Goal: Entertainment & Leisure: Consume media (video, audio)

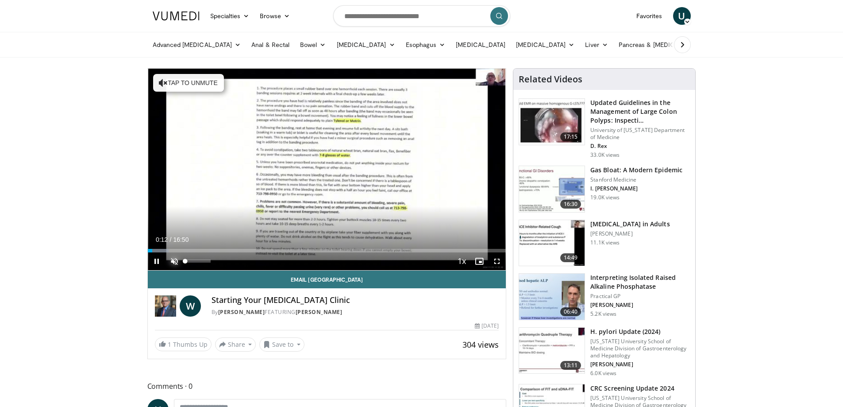
click at [173, 258] on span "Video Player" at bounding box center [174, 261] width 18 height 18
click at [192, 260] on div "28%" at bounding box center [197, 260] width 25 height 3
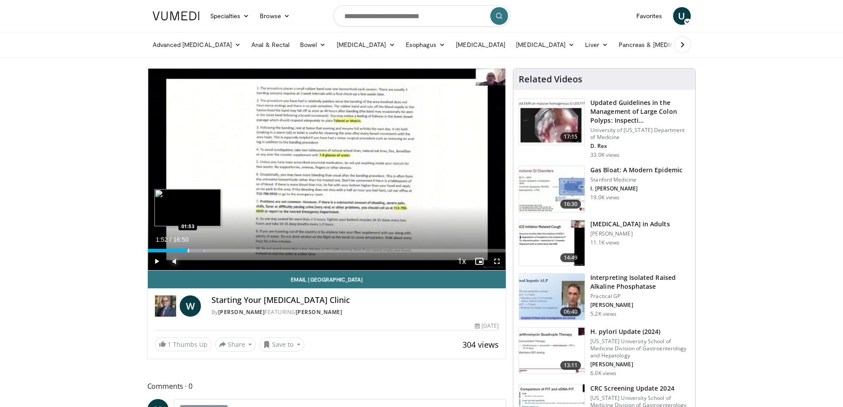
click at [188, 249] on div "Progress Bar" at bounding box center [188, 251] width 1 height 4
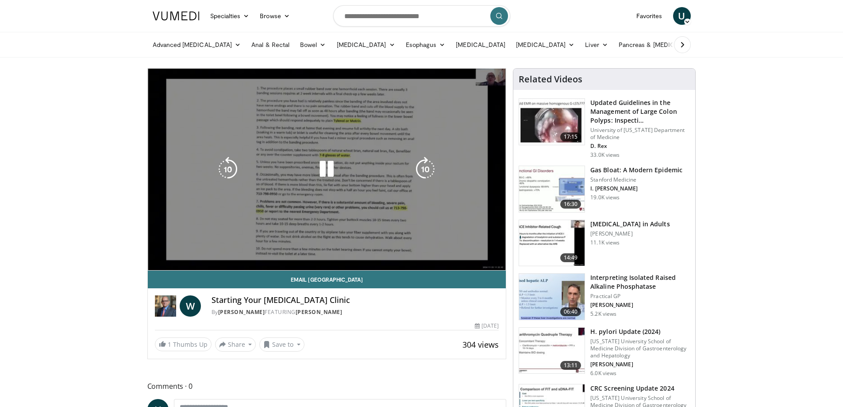
click at [194, 251] on div "10 seconds Tap to unmute" at bounding box center [327, 169] width 358 height 201
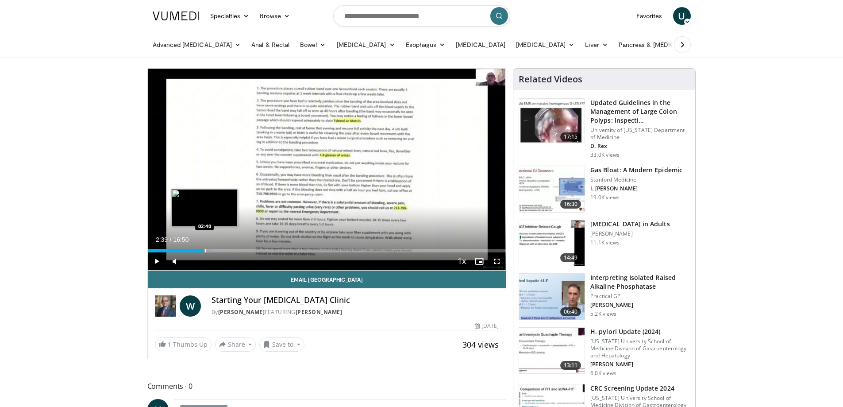
click at [205, 251] on div "Progress Bar" at bounding box center [205, 251] width 1 height 4
click at [217, 249] on div "Progress Bar" at bounding box center [210, 251] width 32 height 4
click at [225, 249] on div "Progress Bar" at bounding box center [225, 251] width 1 height 4
click at [237, 249] on div "Progress Bar" at bounding box center [237, 251] width 1 height 4
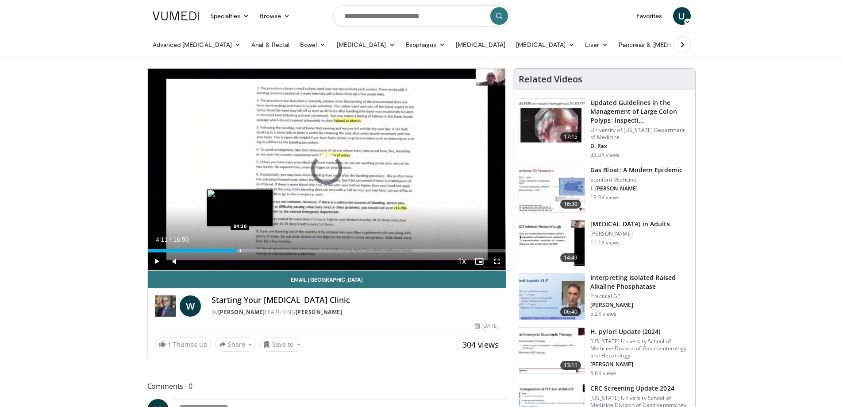
click at [240, 250] on div "Progress Bar" at bounding box center [240, 251] width 1 height 4
click at [246, 250] on div "Progress Bar" at bounding box center [246, 251] width 1 height 4
click at [250, 250] on div "Progress Bar" at bounding box center [250, 251] width 1 height 4
click at [157, 260] on span "Video Player" at bounding box center [157, 261] width 18 height 18
click at [263, 249] on div "Progress Bar" at bounding box center [263, 251] width 1 height 4
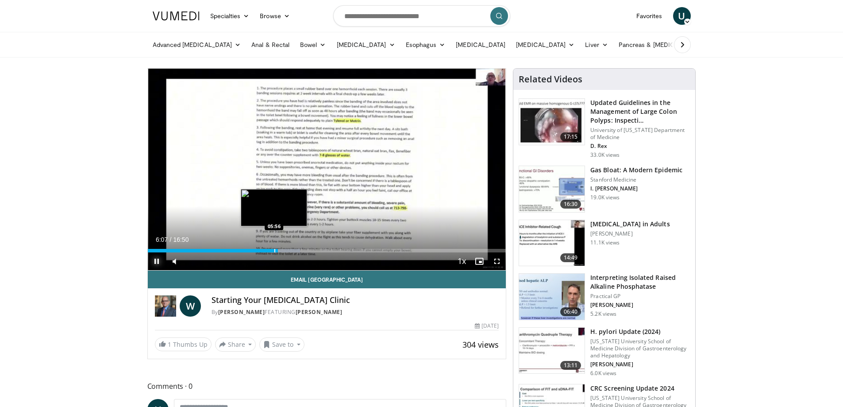
click at [274, 249] on div "Progress Bar" at bounding box center [274, 251] width 1 height 4
click at [156, 261] on span "Video Player" at bounding box center [157, 261] width 18 height 18
click at [293, 250] on div "Progress Bar" at bounding box center [293, 251] width 1 height 4
click at [497, 258] on span "Video Player" at bounding box center [497, 261] width 18 height 18
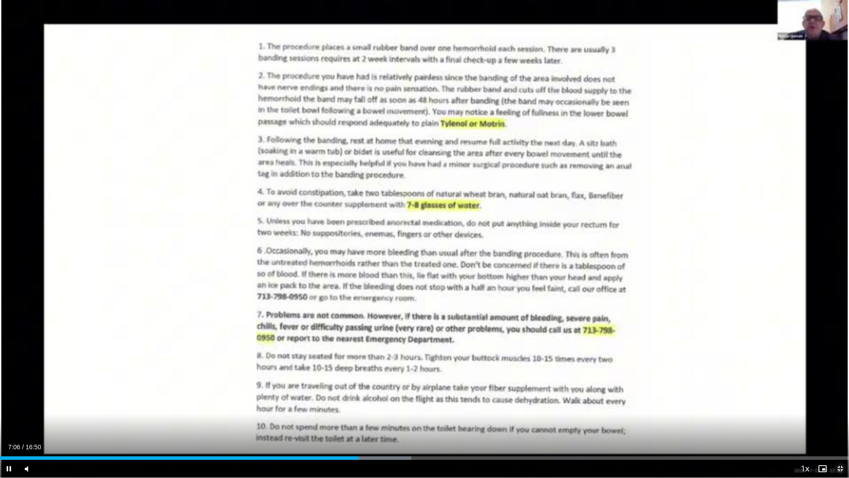
click at [842, 406] on span "Video Player" at bounding box center [841, 469] width 18 height 18
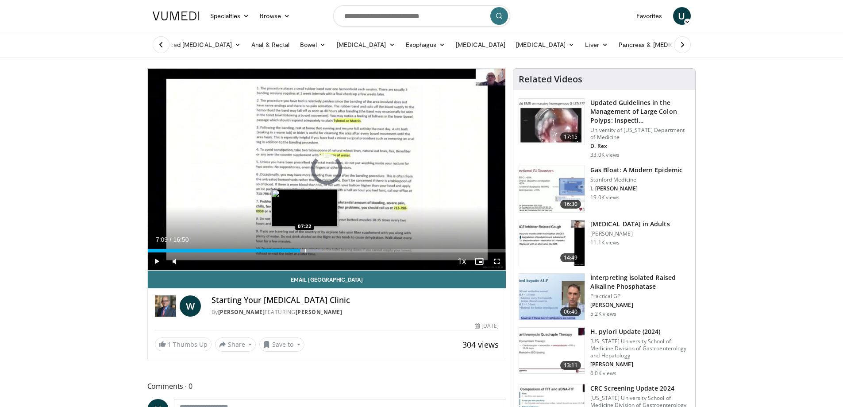
drag, startPoint x: 304, startPoint y: 249, endPoint x: 311, endPoint y: 250, distance: 7.1
click at [305, 249] on div "Progress Bar" at bounding box center [305, 251] width 1 height 4
click at [314, 250] on div "Progress Bar" at bounding box center [314, 251] width 1 height 4
click at [323, 251] on div "Progress Bar" at bounding box center [323, 251] width 1 height 4
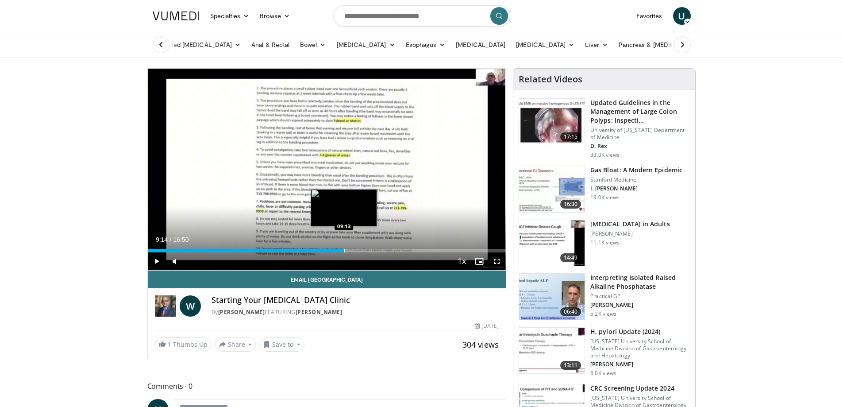
click at [344, 249] on div "Progress Bar" at bounding box center [344, 251] width 1 height 4
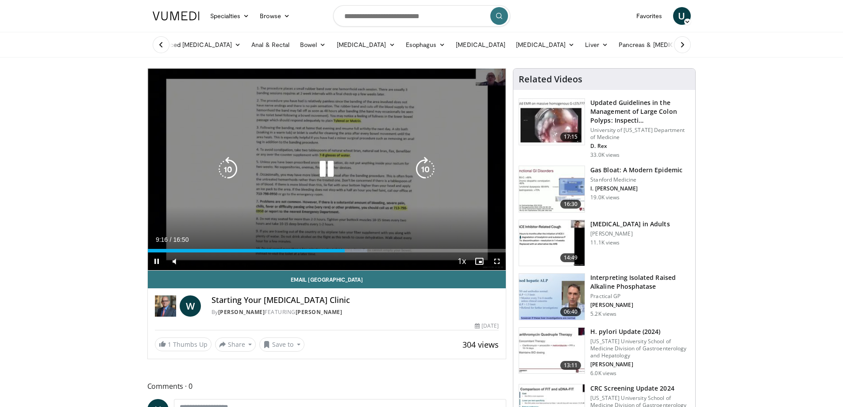
click at [351, 249] on div "Loaded : 61.28% 09:16 09:23" at bounding box center [327, 251] width 358 height 4
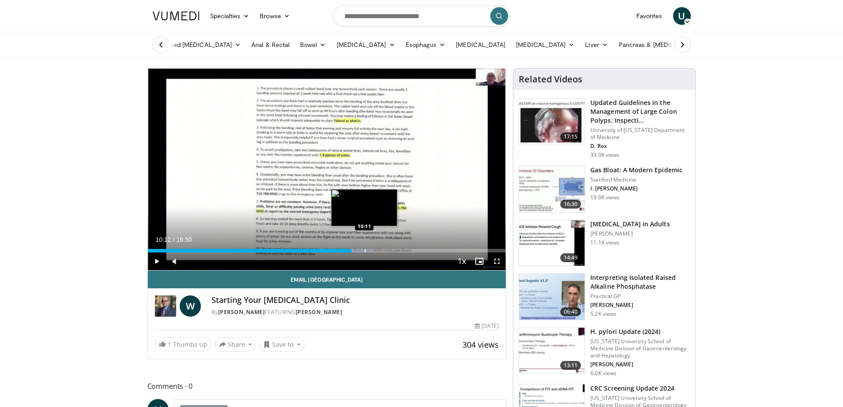
click at [365, 249] on div "Progress Bar" at bounding box center [365, 251] width 1 height 4
drag, startPoint x: 372, startPoint y: 249, endPoint x: 382, endPoint y: 249, distance: 9.7
click at [375, 249] on div "Loaded : 65.23% 10:12 10:32" at bounding box center [327, 251] width 358 height 4
drag, startPoint x: 384, startPoint y: 249, endPoint x: 391, endPoint y: 248, distance: 7.1
click at [384, 249] on div "Progress Bar" at bounding box center [384, 251] width 1 height 4
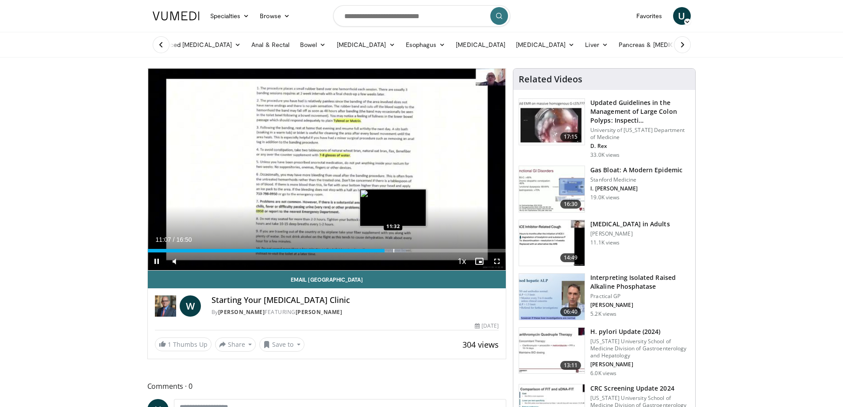
click at [394, 249] on div "Progress Bar" at bounding box center [393, 251] width 1 height 4
click at [156, 262] on span "Video Player" at bounding box center [157, 261] width 18 height 18
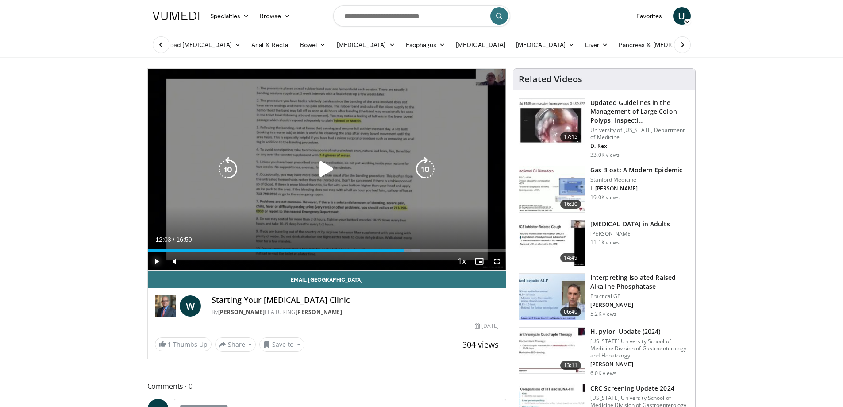
click at [404, 249] on div "Loaded : 76.10% 12:03 12:09" at bounding box center [327, 251] width 358 height 4
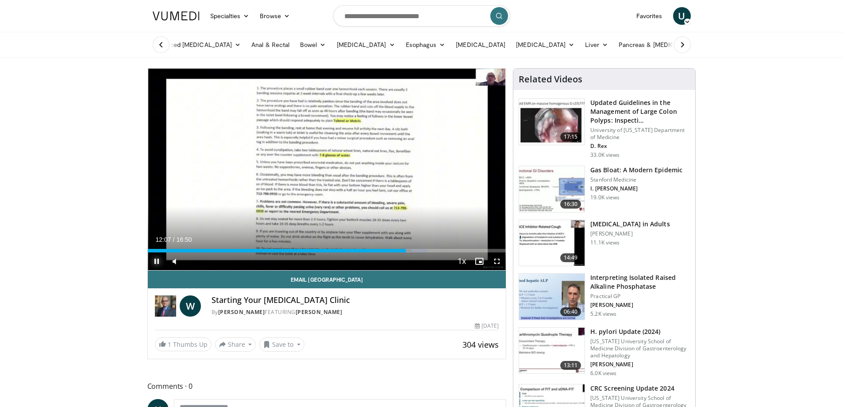
click at [156, 260] on span "Video Player" at bounding box center [157, 261] width 18 height 18
click at [415, 249] on div "Progress Bar" at bounding box center [415, 251] width 1 height 4
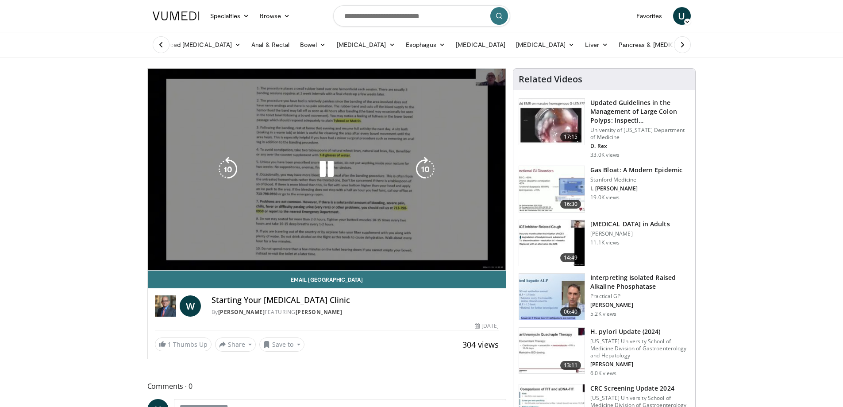
click at [422, 249] on div "10 seconds Tap to unmute" at bounding box center [327, 169] width 358 height 201
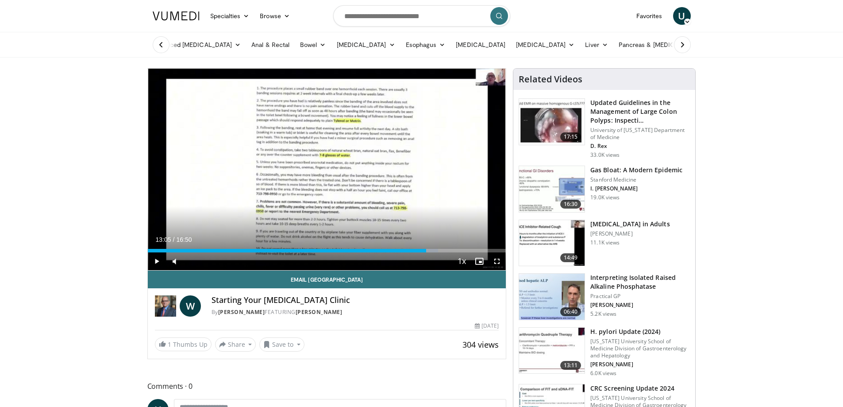
click at [426, 250] on div "Progress Bar" at bounding box center [426, 251] width 1 height 4
click at [156, 261] on span "Video Player" at bounding box center [157, 261] width 18 height 18
click at [439, 250] on div "Progress Bar" at bounding box center [439, 251] width 1 height 4
click at [446, 250] on div "Progress Bar" at bounding box center [446, 251] width 1 height 4
drag, startPoint x: 455, startPoint y: 250, endPoint x: 460, endPoint y: 250, distance: 5.3
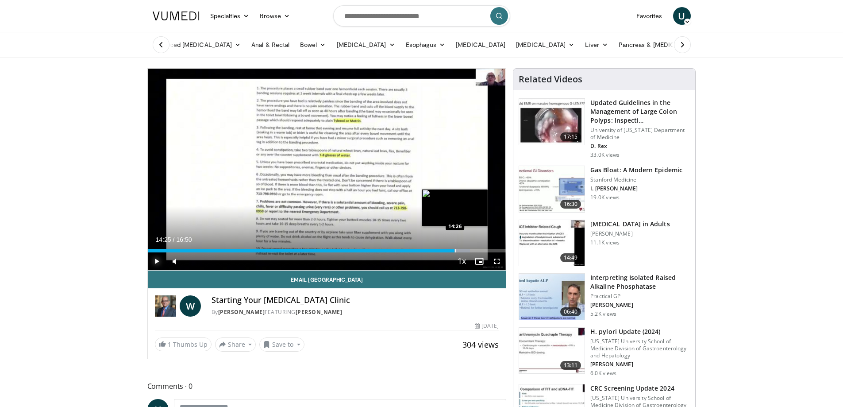
click at [456, 250] on div "Progress Bar" at bounding box center [455, 251] width 1 height 4
drag, startPoint x: 465, startPoint y: 249, endPoint x: 470, endPoint y: 250, distance: 5.3
click at [466, 249] on div "Progress Bar" at bounding box center [465, 251] width 1 height 4
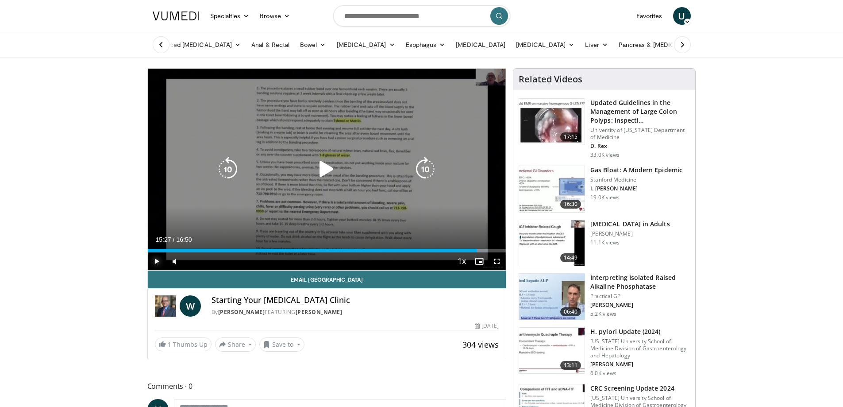
click at [476, 250] on div "Loaded : 94.88% 15:27 15:09" at bounding box center [327, 251] width 358 height 4
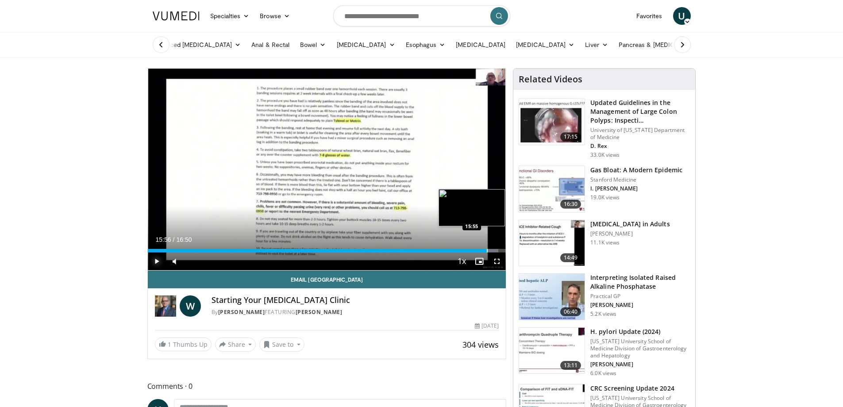
click at [487, 250] on div "Progress Bar" at bounding box center [487, 251] width 1 height 4
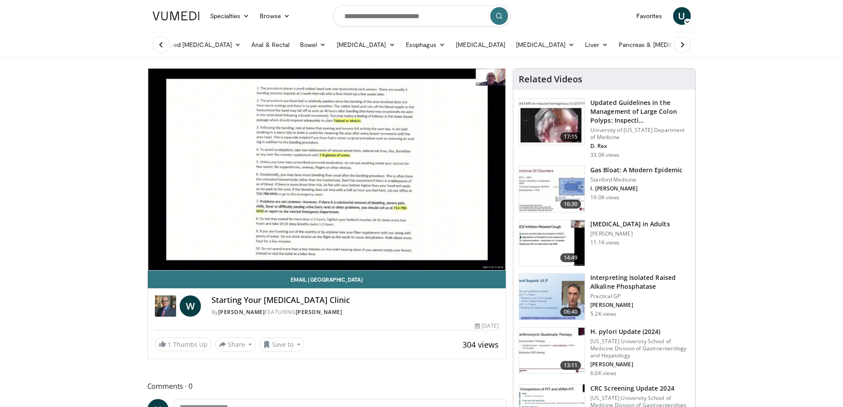
click at [493, 250] on div "10 seconds Tap to unmute" at bounding box center [327, 169] width 358 height 201
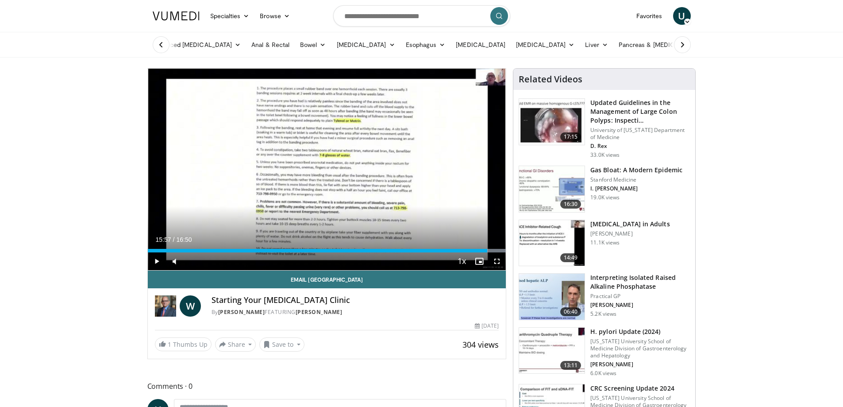
click at [544, 187] on img at bounding box center [551, 189] width 65 height 46
